Goal: Navigation & Orientation: Find specific page/section

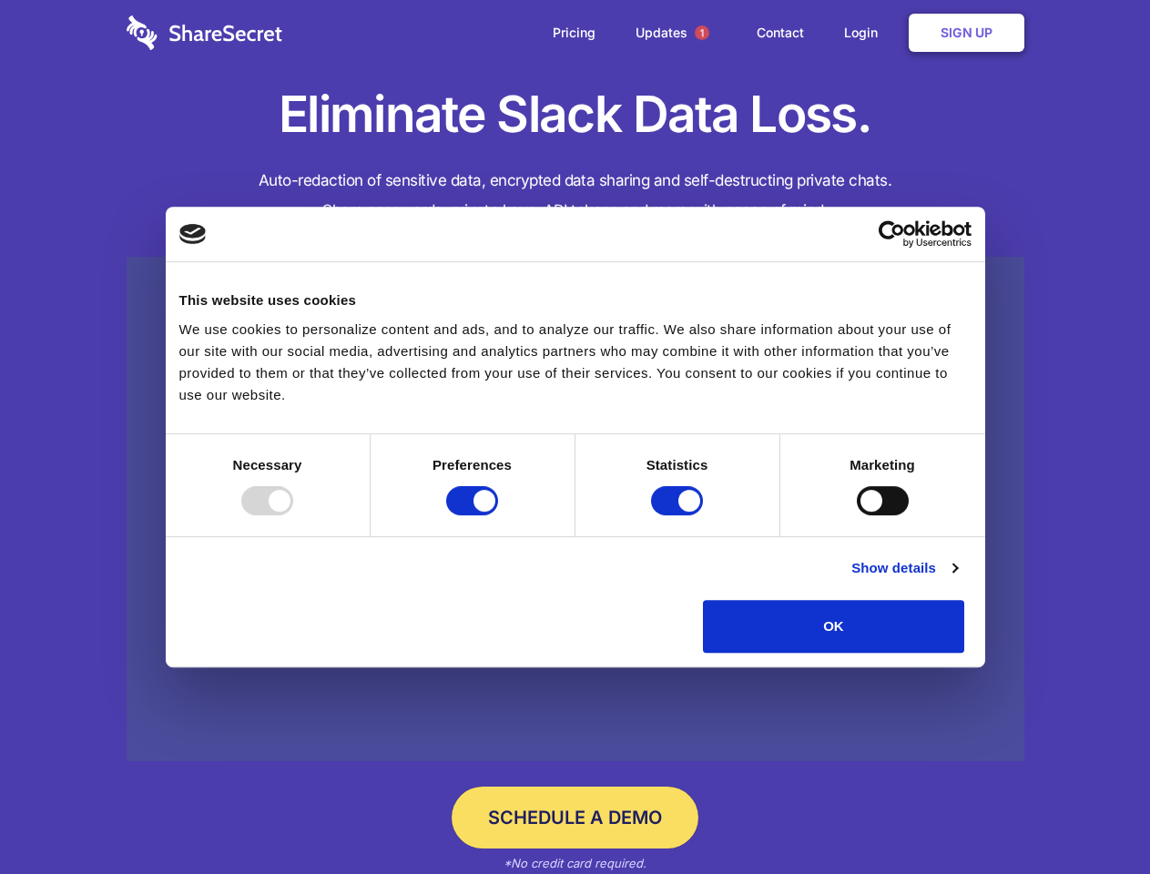
click at [293, 515] on div at bounding box center [267, 500] width 52 height 29
click at [498, 515] on input "Preferences" at bounding box center [472, 500] width 52 height 29
checkbox input "false"
click at [679, 515] on input "Statistics" at bounding box center [677, 500] width 52 height 29
checkbox input "false"
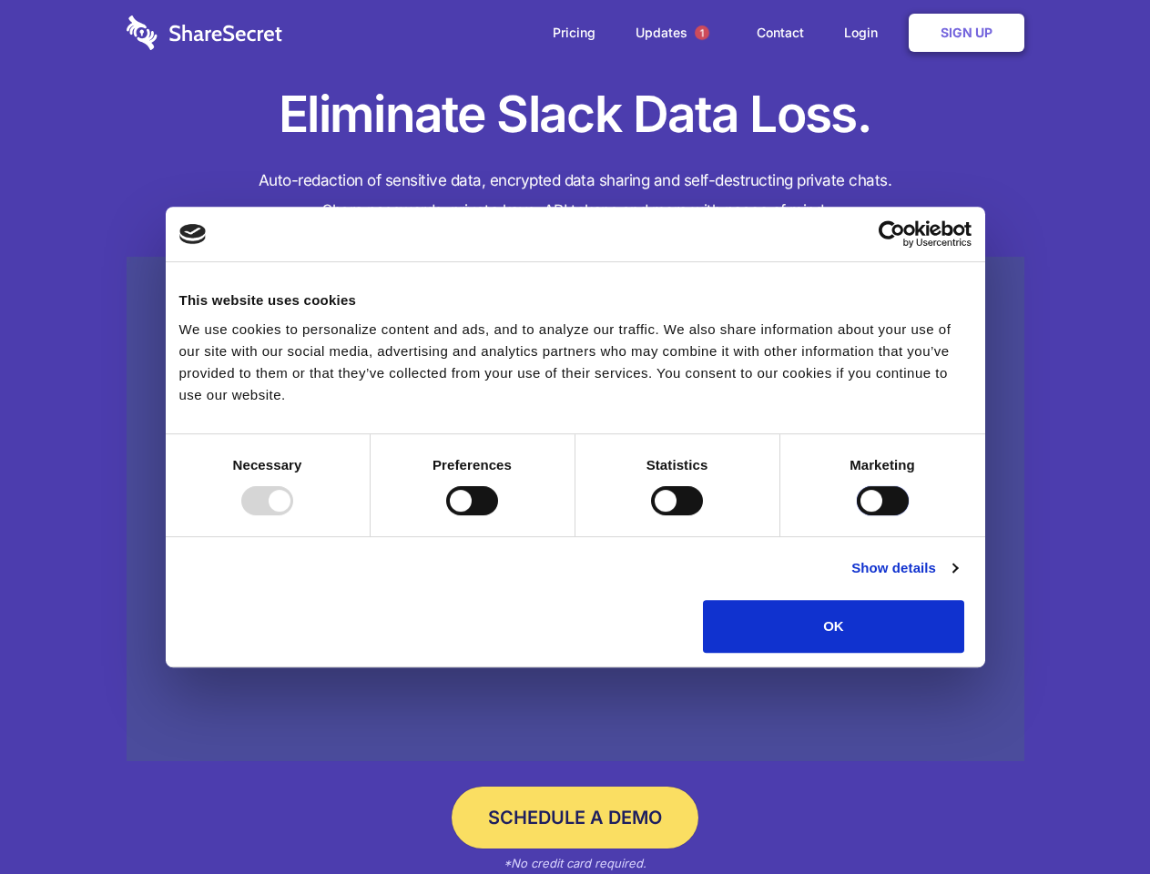
click at [857, 515] on input "Marketing" at bounding box center [883, 500] width 52 height 29
checkbox input "true"
click at [957, 579] on link "Show details" at bounding box center [904, 568] width 106 height 22
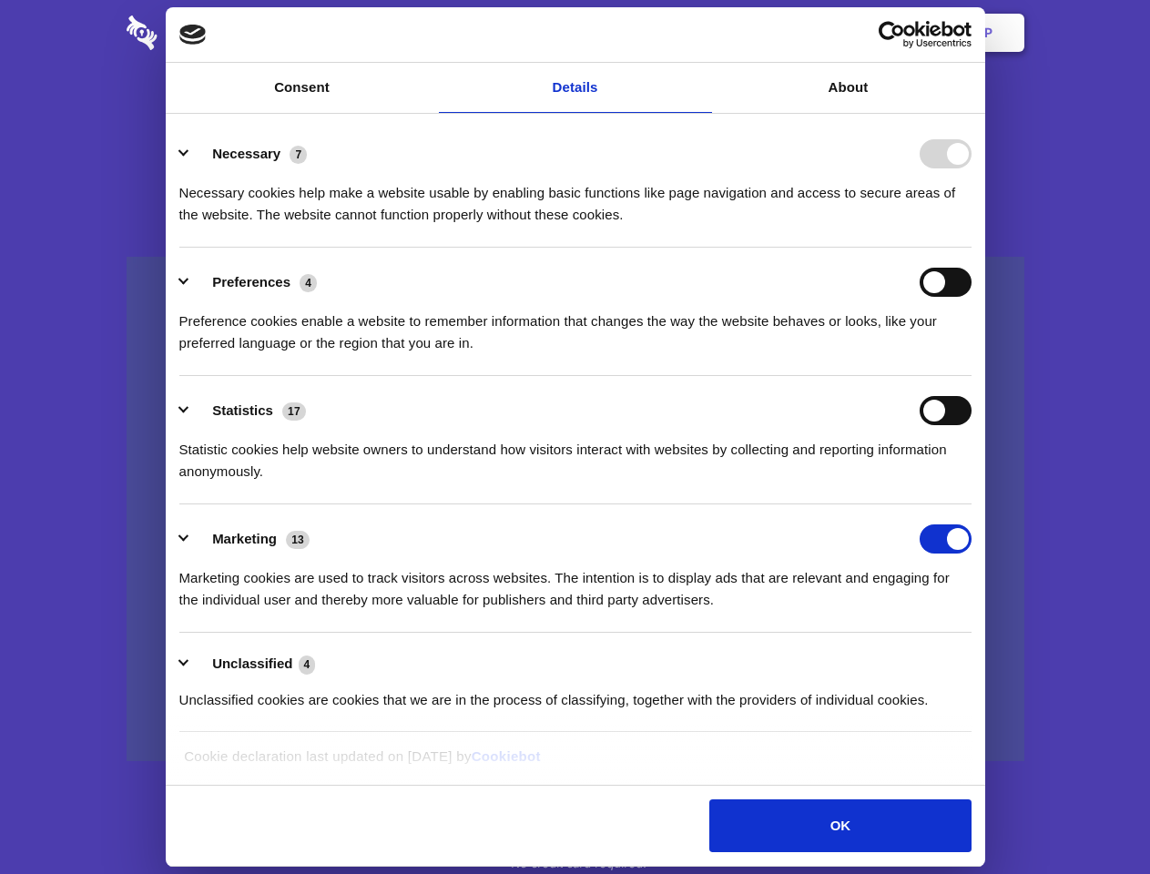
click at [971, 248] on li "Necessary 7 Necessary cookies help make a website usable by enabling basic func…" at bounding box center [575, 183] width 792 height 128
click at [701, 33] on span "1" at bounding box center [702, 32] width 15 height 15
